Goal: Task Accomplishment & Management: Use online tool/utility

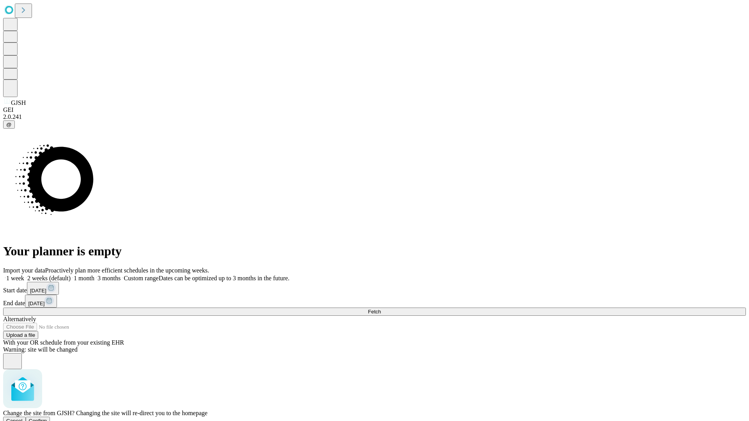
click at [47, 418] on span "Confirm" at bounding box center [38, 421] width 18 height 6
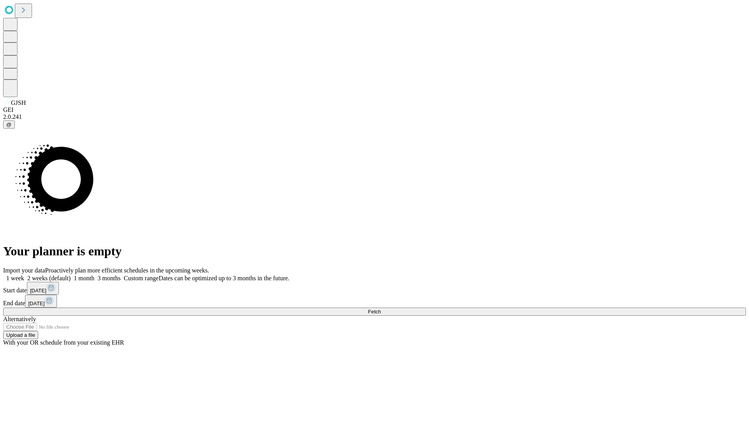
click at [71, 275] on label "2 weeks (default)" at bounding box center [47, 278] width 46 height 7
click at [381, 309] on span "Fetch" at bounding box center [374, 312] width 13 height 6
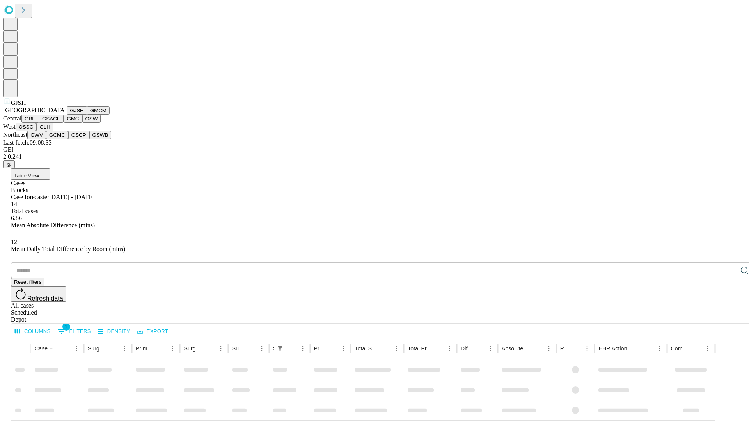
click at [87, 115] on button "GMCM" at bounding box center [98, 110] width 23 height 8
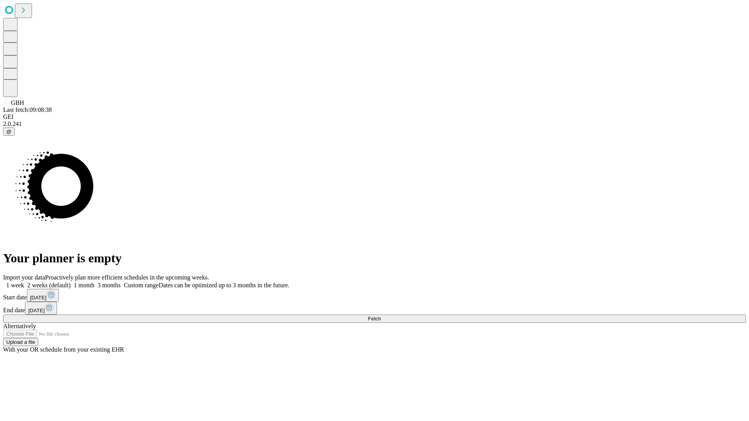
click at [71, 282] on label "2 weeks (default)" at bounding box center [47, 285] width 46 height 7
click at [381, 316] on span "Fetch" at bounding box center [374, 319] width 13 height 6
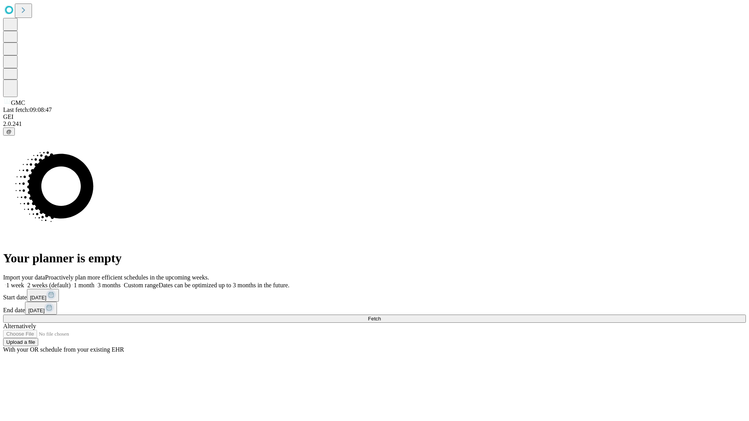
click at [71, 282] on label "2 weeks (default)" at bounding box center [47, 285] width 46 height 7
click at [381, 316] on span "Fetch" at bounding box center [374, 319] width 13 height 6
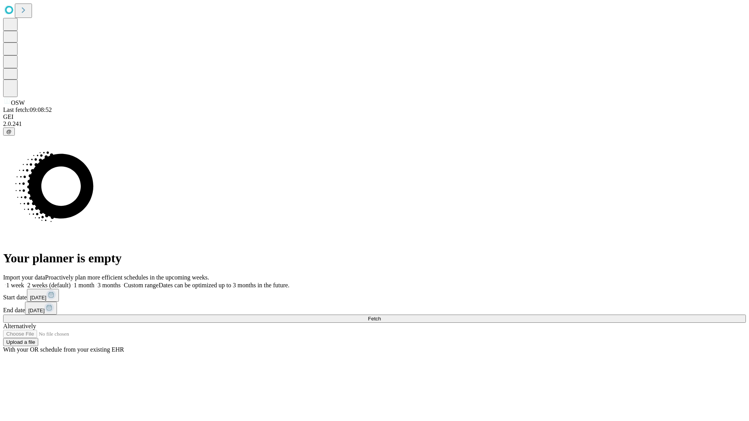
click at [381, 316] on span "Fetch" at bounding box center [374, 319] width 13 height 6
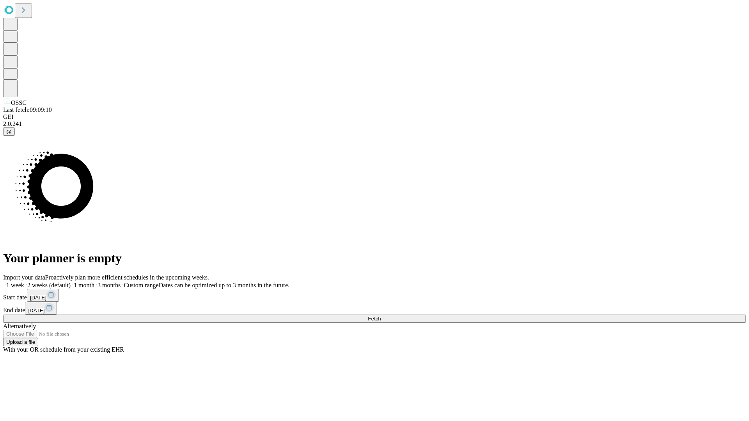
click at [71, 282] on label "2 weeks (default)" at bounding box center [47, 285] width 46 height 7
click at [381, 316] on span "Fetch" at bounding box center [374, 319] width 13 height 6
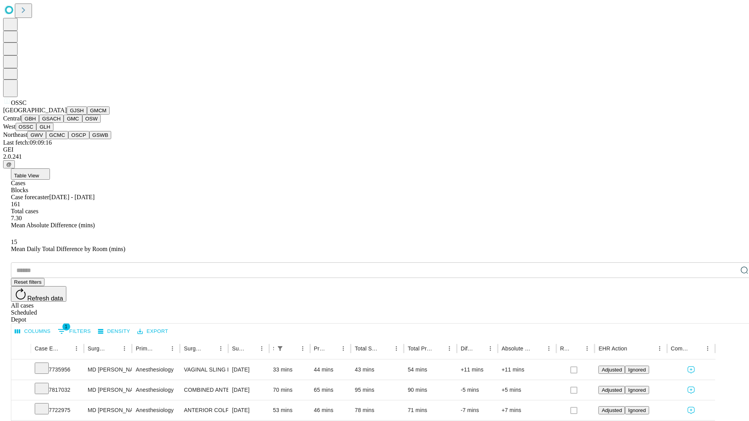
click at [53, 131] on button "GLH" at bounding box center [44, 127] width 17 height 8
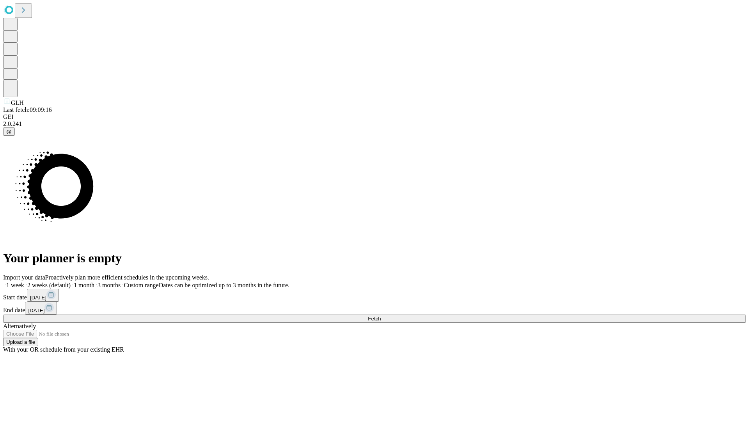
click at [381, 316] on span "Fetch" at bounding box center [374, 319] width 13 height 6
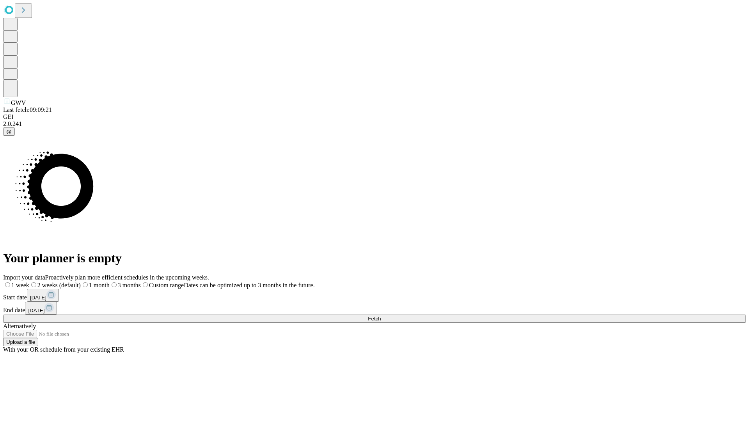
click at [381, 316] on span "Fetch" at bounding box center [374, 319] width 13 height 6
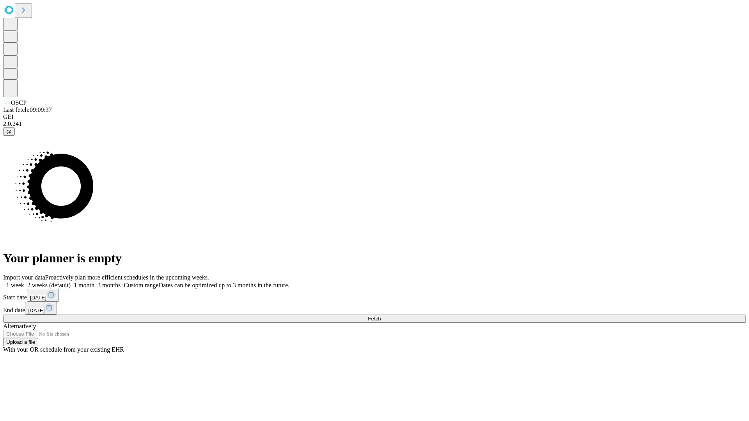
click at [71, 282] on label "2 weeks (default)" at bounding box center [47, 285] width 46 height 7
click at [381, 316] on span "Fetch" at bounding box center [374, 319] width 13 height 6
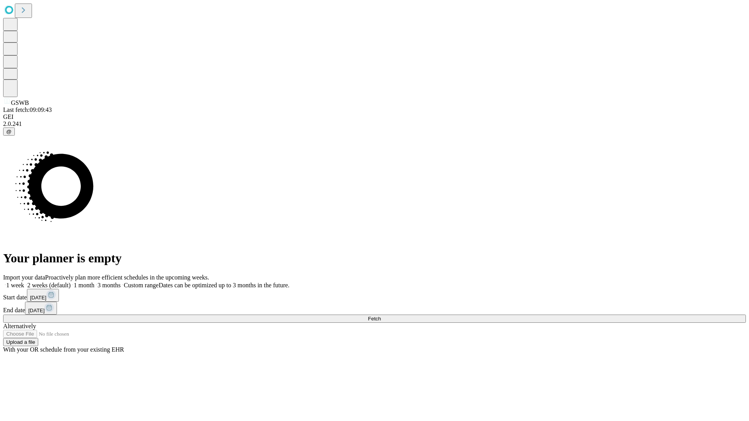
click at [71, 282] on label "2 weeks (default)" at bounding box center [47, 285] width 46 height 7
click at [381, 316] on span "Fetch" at bounding box center [374, 319] width 13 height 6
